Goal: Navigation & Orientation: Find specific page/section

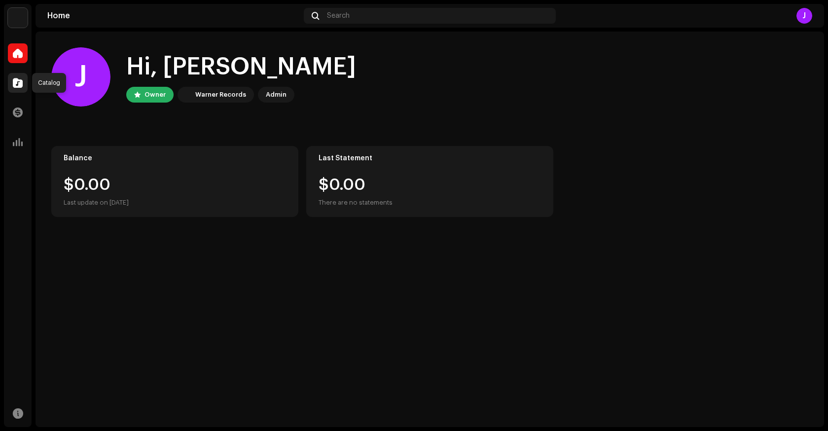
click at [16, 86] on span at bounding box center [18, 83] width 10 height 8
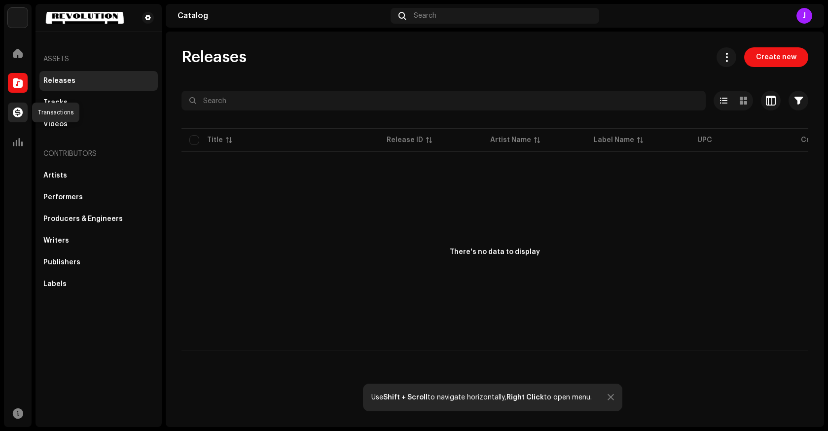
click at [18, 117] on div at bounding box center [18, 113] width 20 height 20
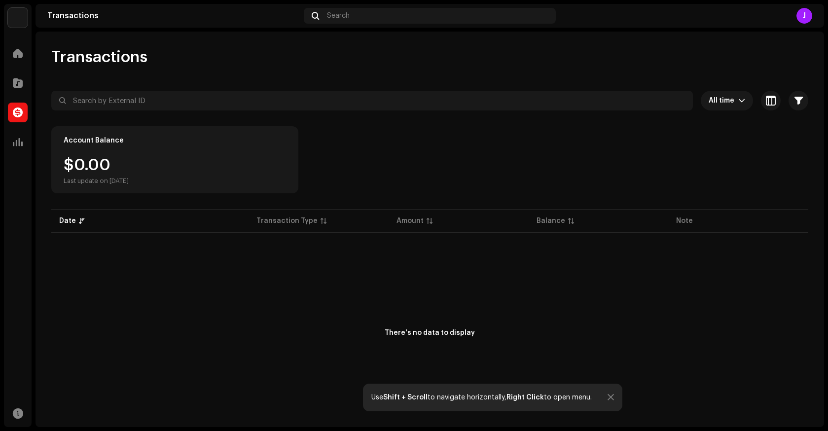
click at [22, 154] on div "Analytics" at bounding box center [18, 142] width 28 height 28
click at [21, 138] on span at bounding box center [18, 142] width 10 height 8
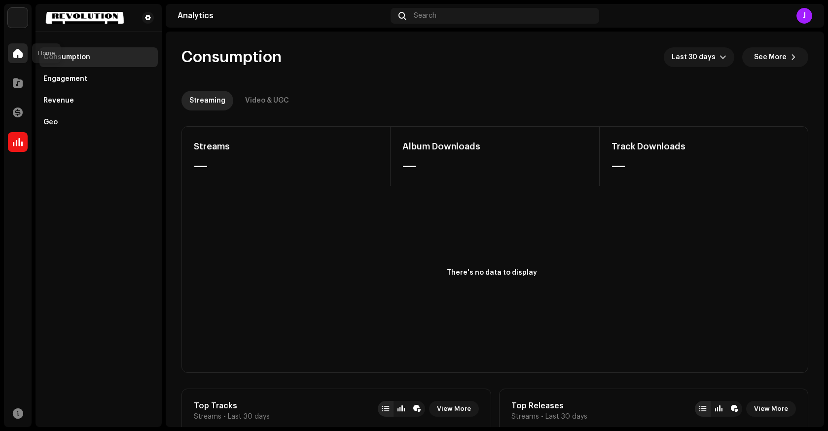
click at [15, 61] on div at bounding box center [18, 53] width 20 height 20
